Goal: Task Accomplishment & Management: Manage account settings

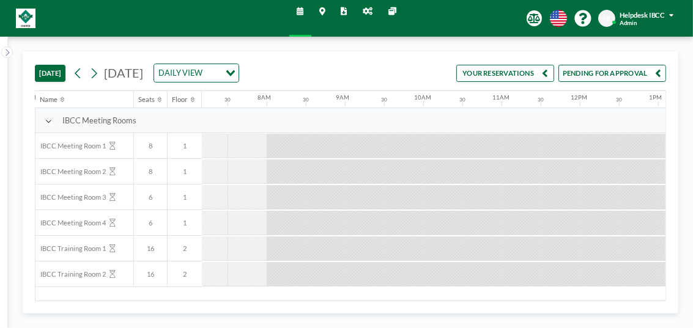
scroll to position [0, 587]
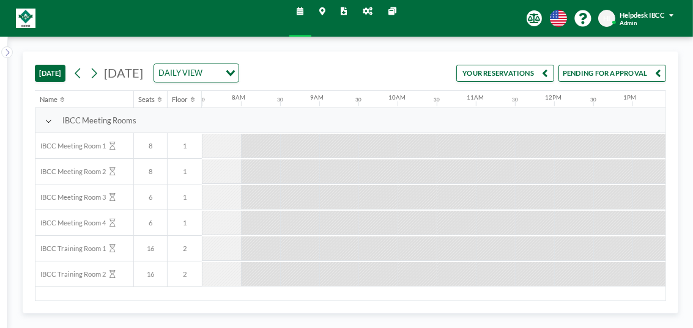
click at [611, 70] on button "PENDING FOR APPROVAL" at bounding box center [613, 73] width 108 height 17
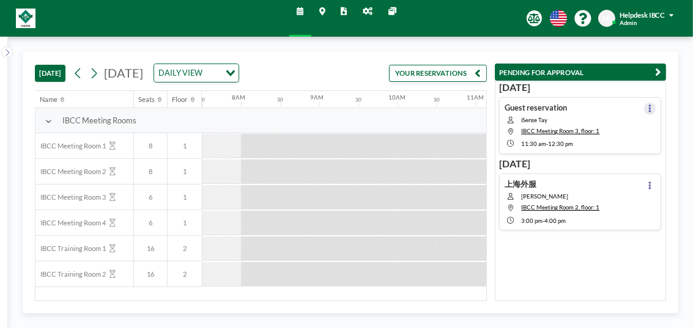
click at [649, 105] on icon at bounding box center [650, 109] width 2 height 8
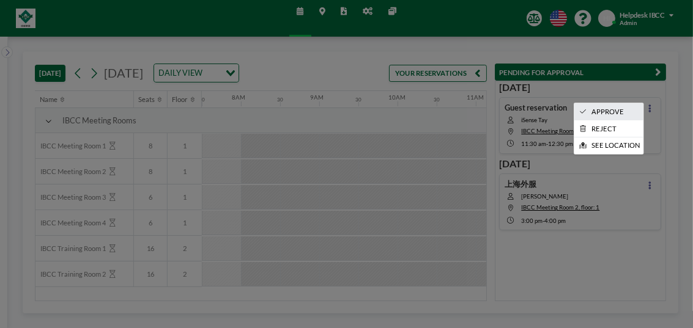
click at [615, 111] on li "APPROVE" at bounding box center [608, 111] width 69 height 17
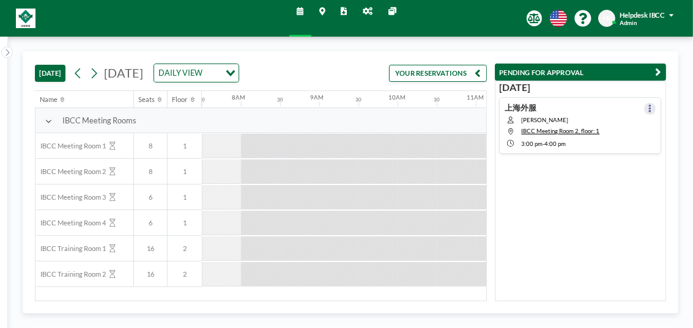
click at [648, 106] on icon at bounding box center [649, 109] width 3 height 8
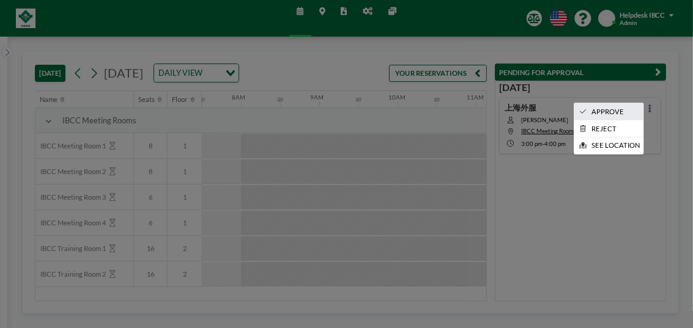
click at [626, 107] on li "APPROVE" at bounding box center [608, 111] width 69 height 17
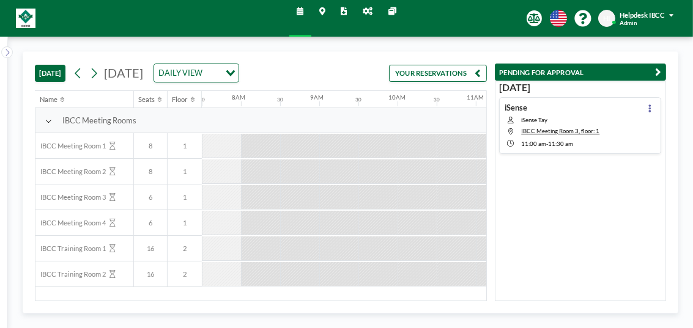
click at [456, 75] on button "YOUR RESERVATIONS" at bounding box center [438, 73] width 98 height 17
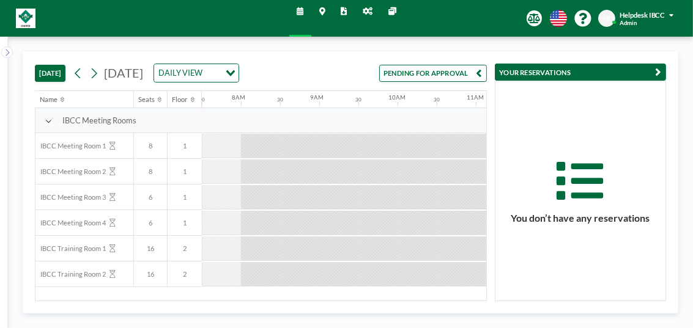
click at [472, 77] on button "PENDING FOR APPROVAL" at bounding box center [433, 73] width 108 height 17
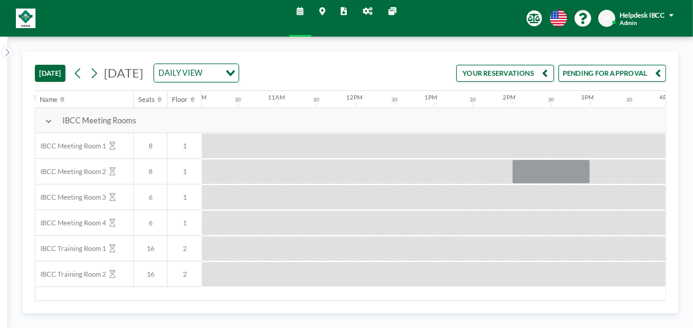
scroll to position [0, 787]
click at [98, 71] on icon at bounding box center [93, 73] width 9 height 15
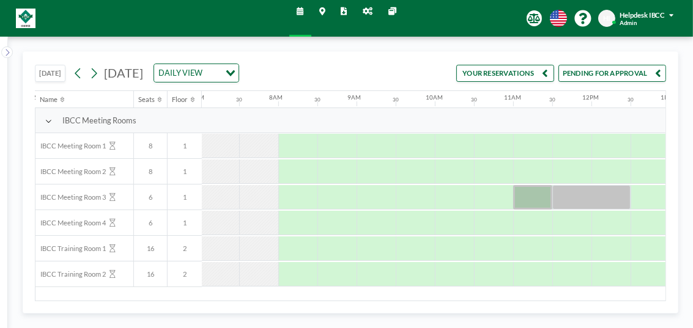
scroll to position [0, 551]
click at [619, 76] on button "PENDING FOR APPROVAL" at bounding box center [613, 73] width 108 height 17
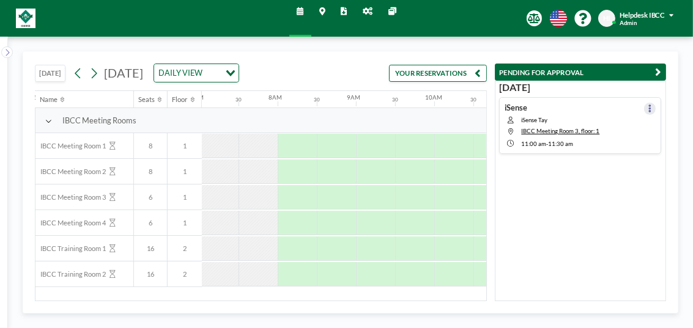
click at [649, 107] on icon at bounding box center [650, 109] width 2 height 8
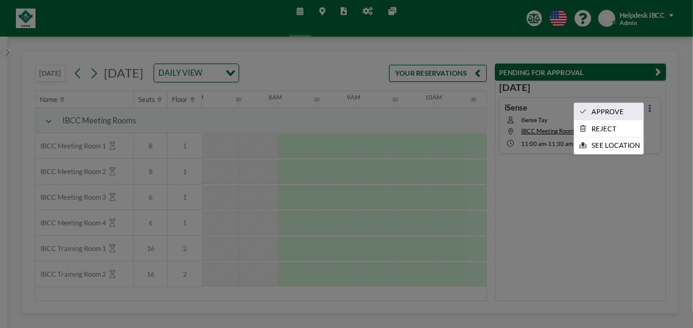
click at [605, 111] on li "APPROVE" at bounding box center [608, 111] width 69 height 17
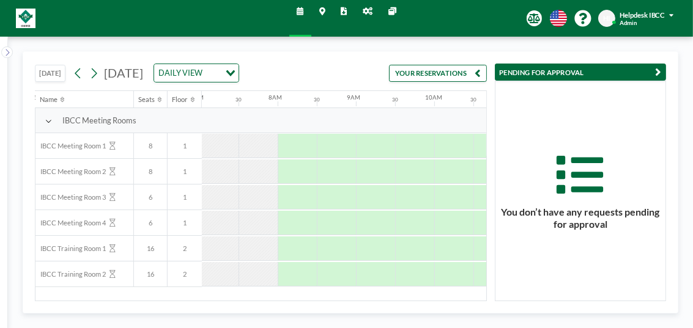
click at [420, 76] on button "YOUR RESERVATIONS" at bounding box center [438, 73] width 98 height 17
